Goal: Information Seeking & Learning: Learn about a topic

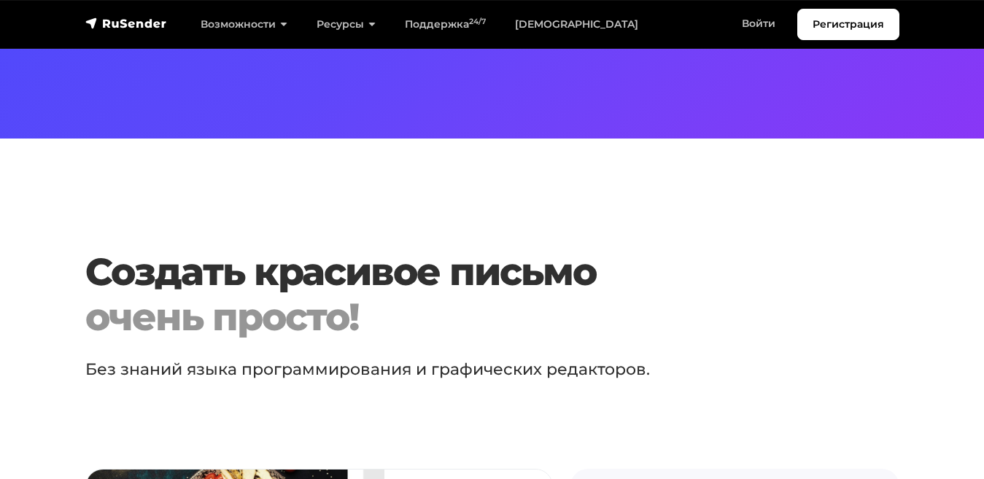
scroll to position [708, 0]
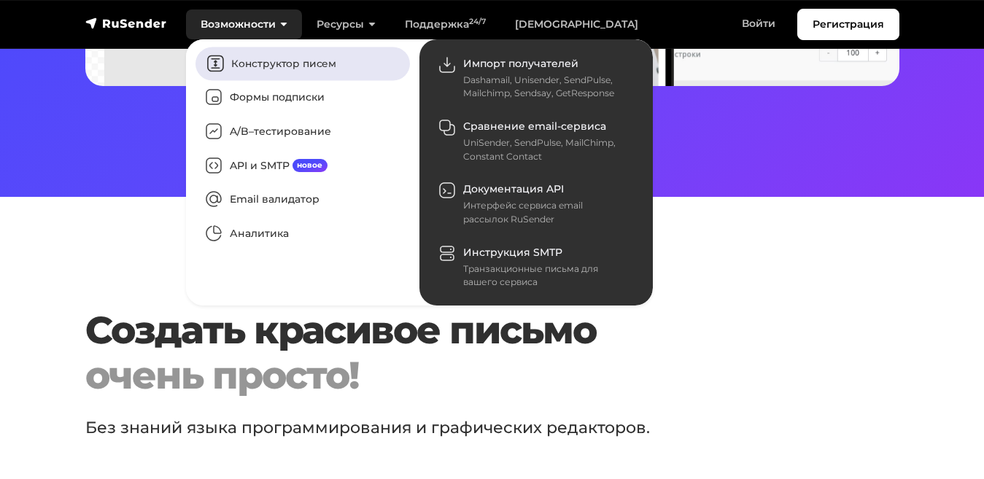
click at [225, 55] on link "Конструктор писем" at bounding box center [303, 64] width 214 height 34
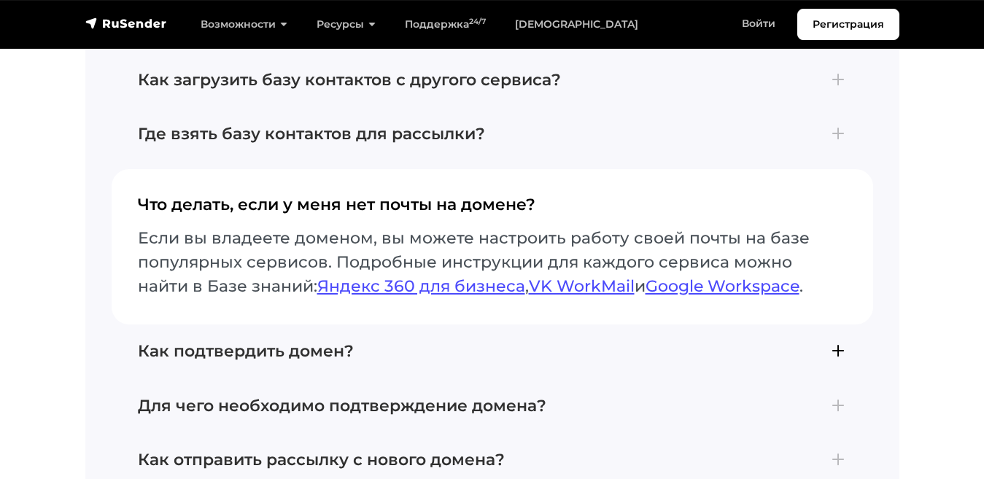
scroll to position [5103, 0]
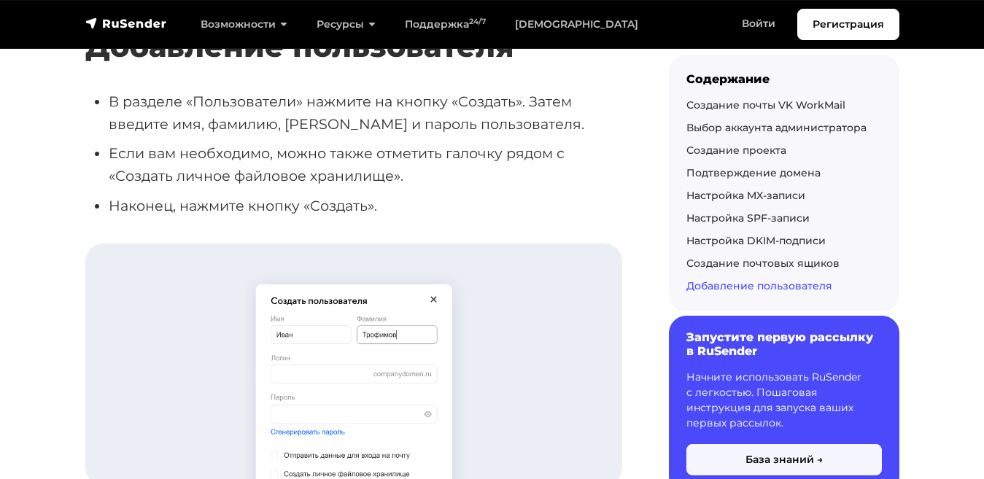
scroll to position [5692, 0]
